Goal: Information Seeking & Learning: Learn about a topic

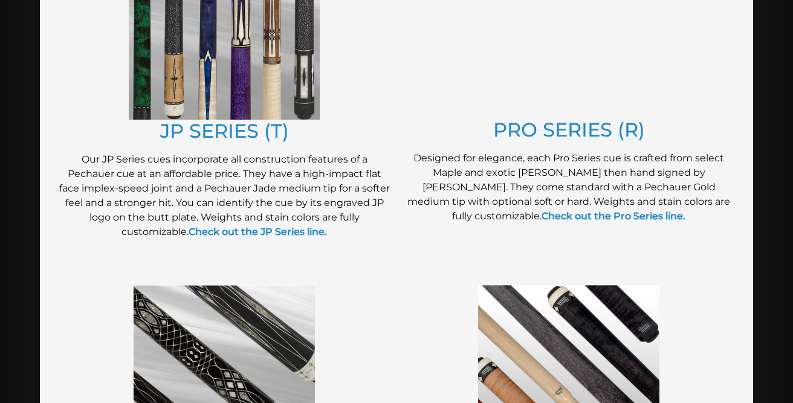
scroll to position [573, 0]
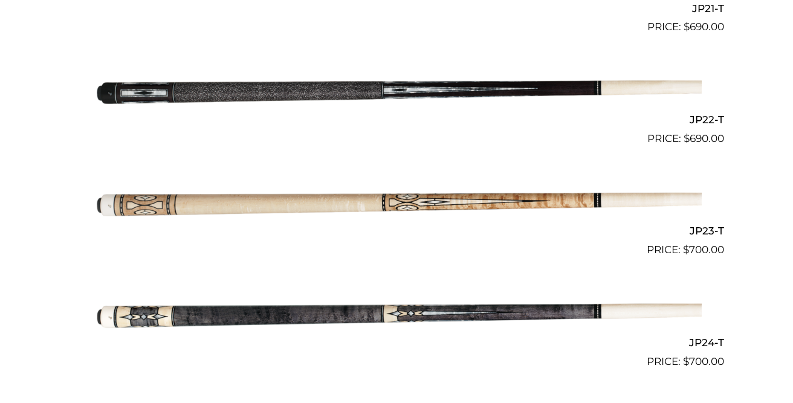
scroll to position [2688, 0]
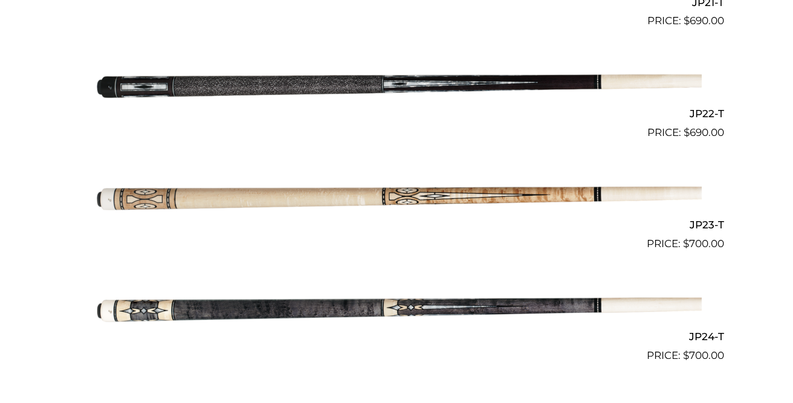
click at [298, 296] on img at bounding box center [396, 308] width 610 height 102
click at [288, 184] on img at bounding box center [396, 197] width 610 height 102
click at [271, 300] on img at bounding box center [396, 308] width 610 height 102
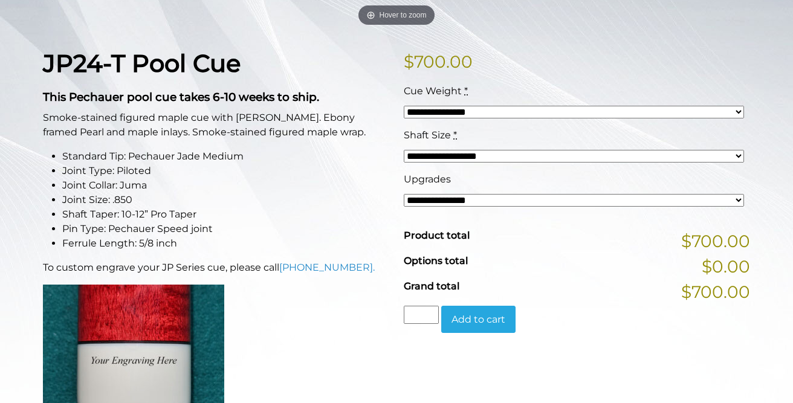
scroll to position [266, 0]
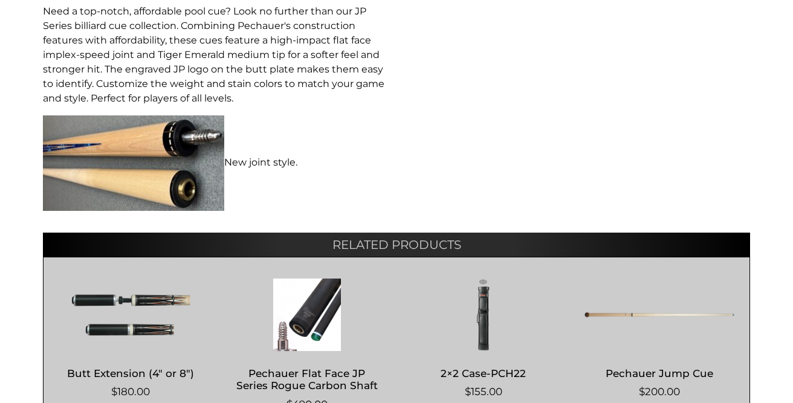
scroll to position [265, 0]
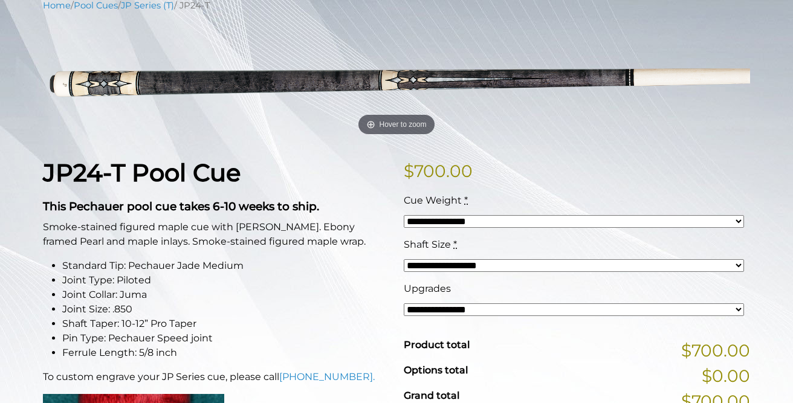
scroll to position [153, 0]
